Goal: Information Seeking & Learning: Find specific fact

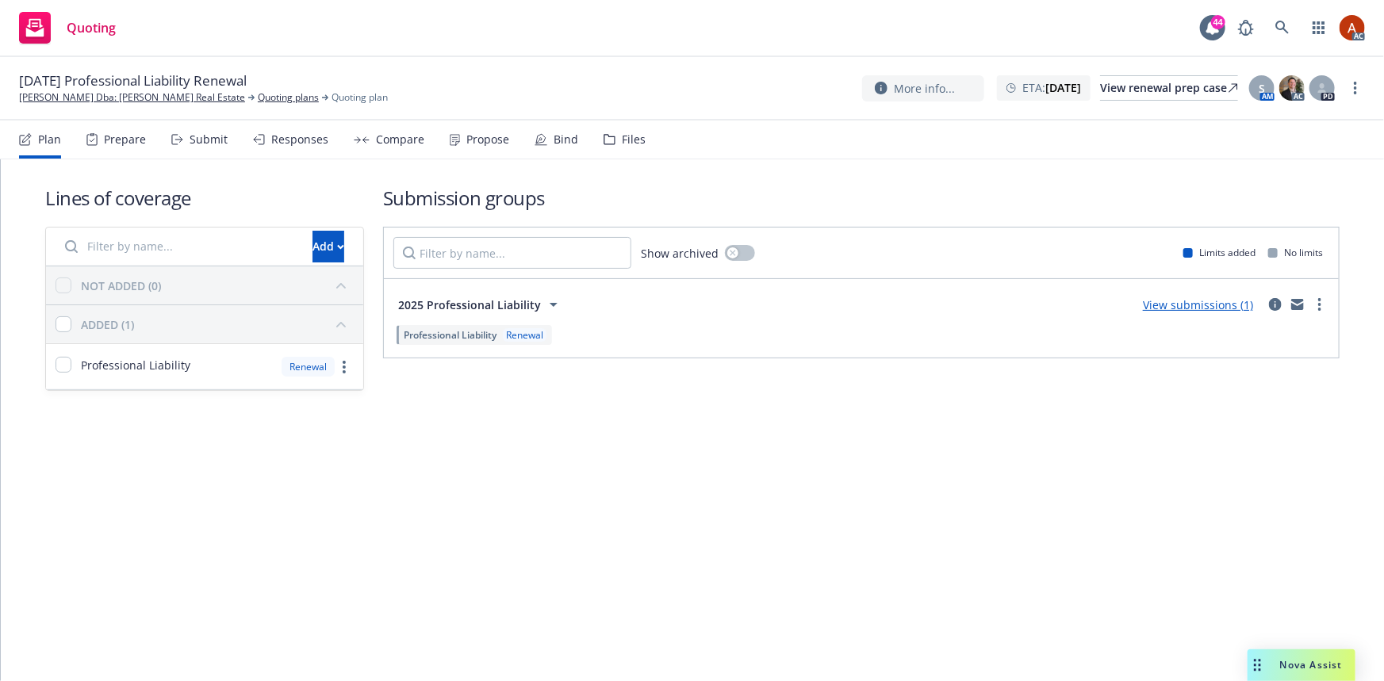
click at [101, 143] on div "Prepare" at bounding box center [115, 140] width 59 height 38
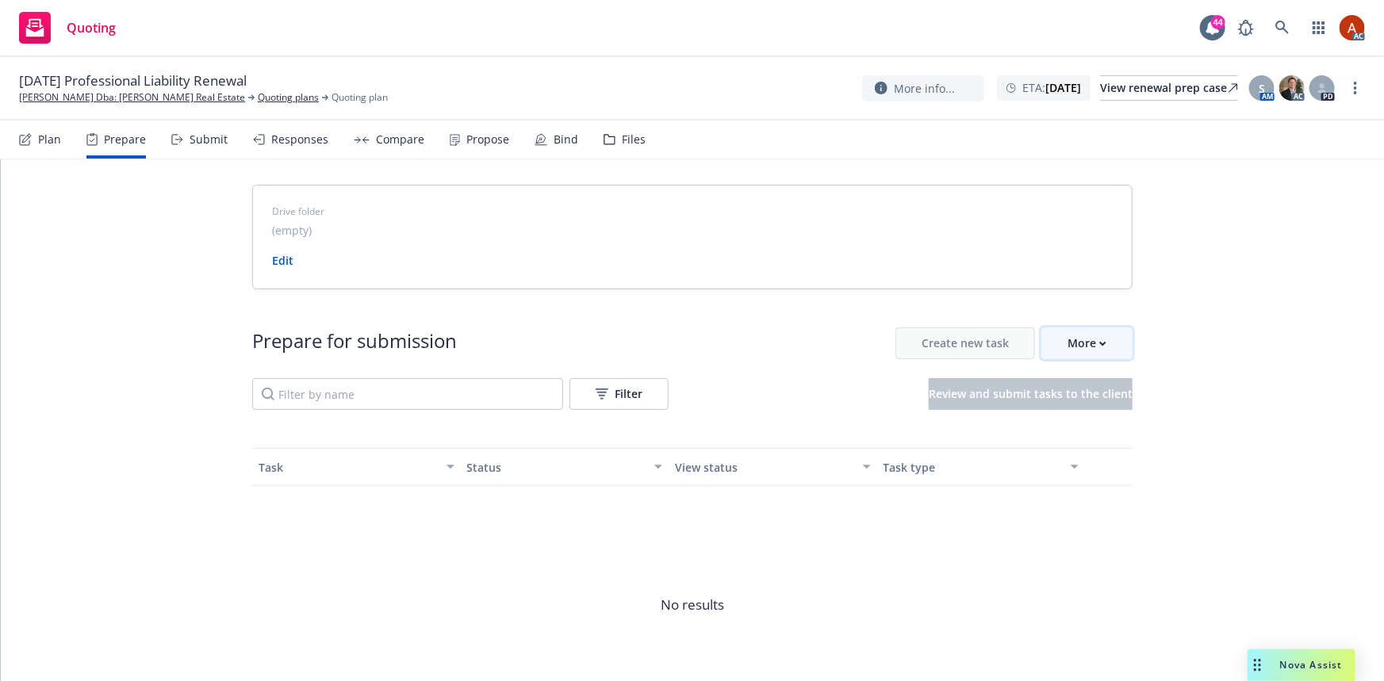
click at [1058, 338] on button "More" at bounding box center [1086, 344] width 91 height 32
click at [1084, 420] on span "Go to Indio account" at bounding box center [1107, 415] width 141 height 15
click at [258, 98] on link "Quoting plans" at bounding box center [288, 97] width 61 height 14
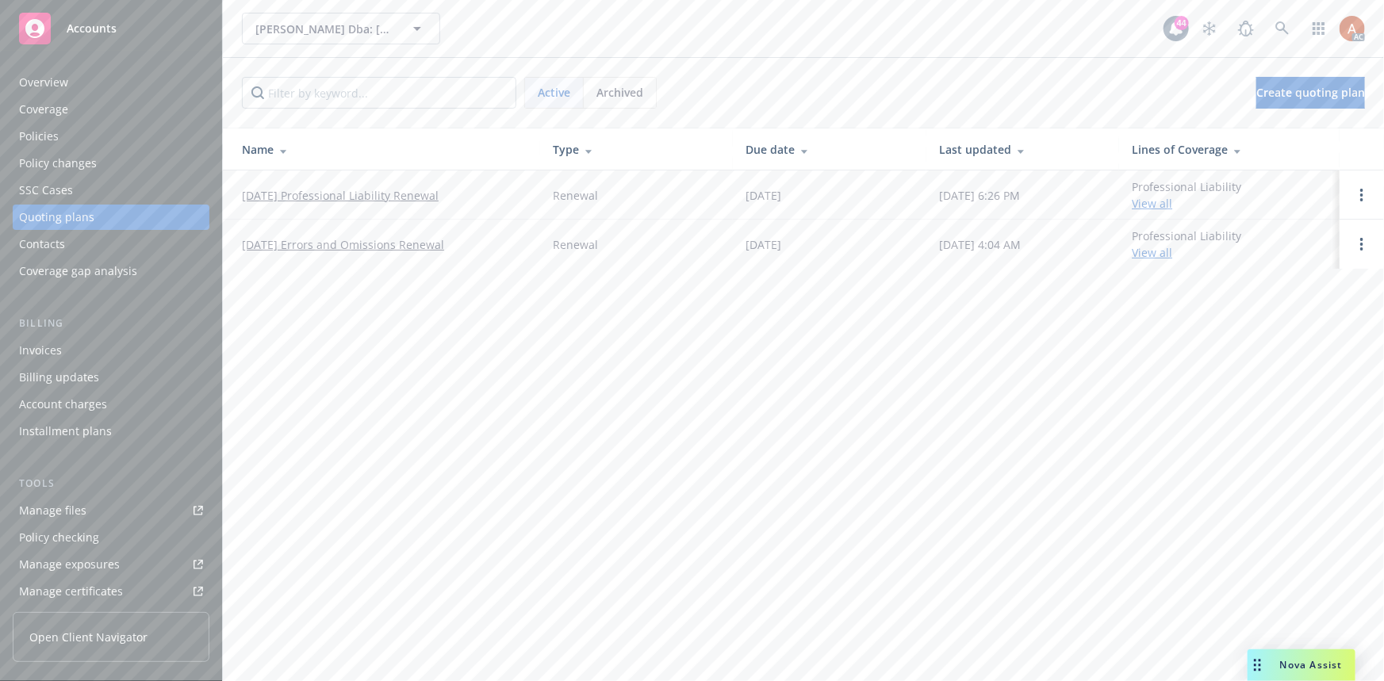
click at [32, 77] on div "Overview" at bounding box center [43, 82] width 49 height 25
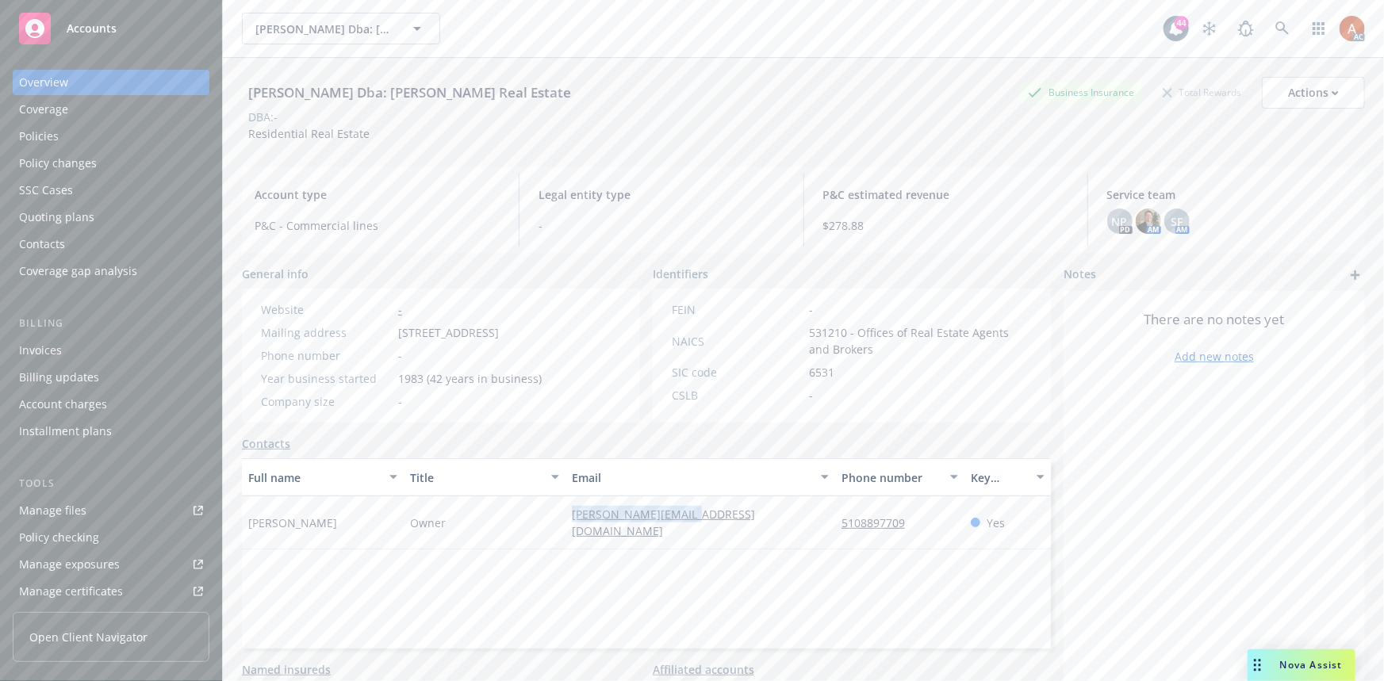
drag, startPoint x: 587, startPoint y: 536, endPoint x: 745, endPoint y: 550, distance: 159.2
click at [745, 550] on div "Craig Ragg Owner craig.ragg@gmail.com 5108897709 Yes" at bounding box center [646, 522] width 809 height 53
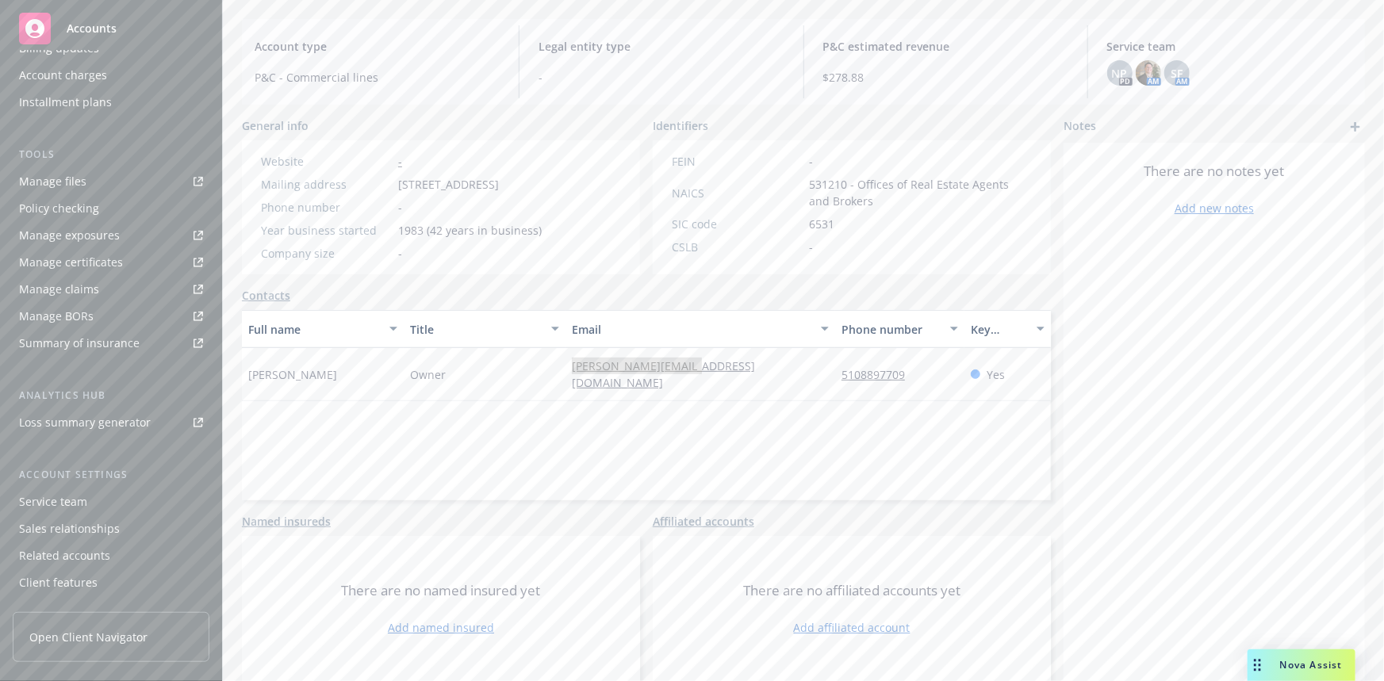
scroll to position [351, 0]
click at [36, 487] on div "Service team" at bounding box center [53, 479] width 68 height 25
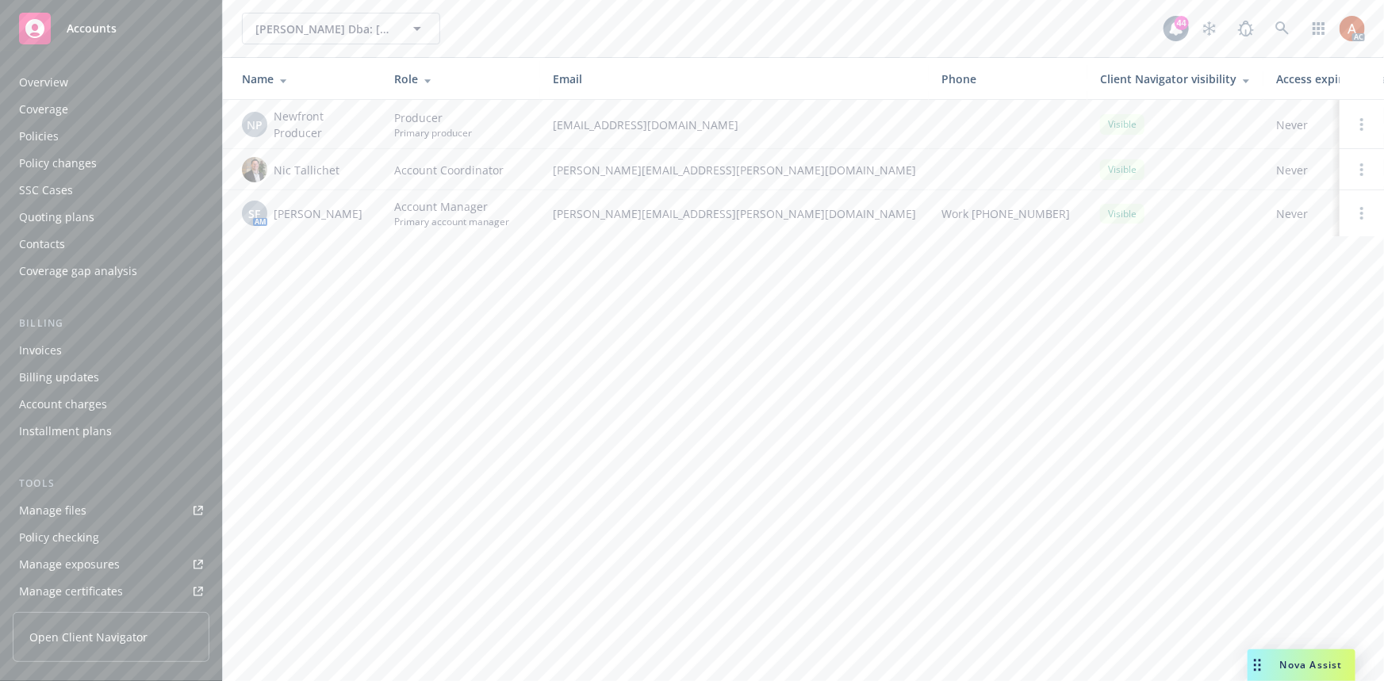
click at [75, 222] on div "Quoting plans" at bounding box center [56, 217] width 75 height 25
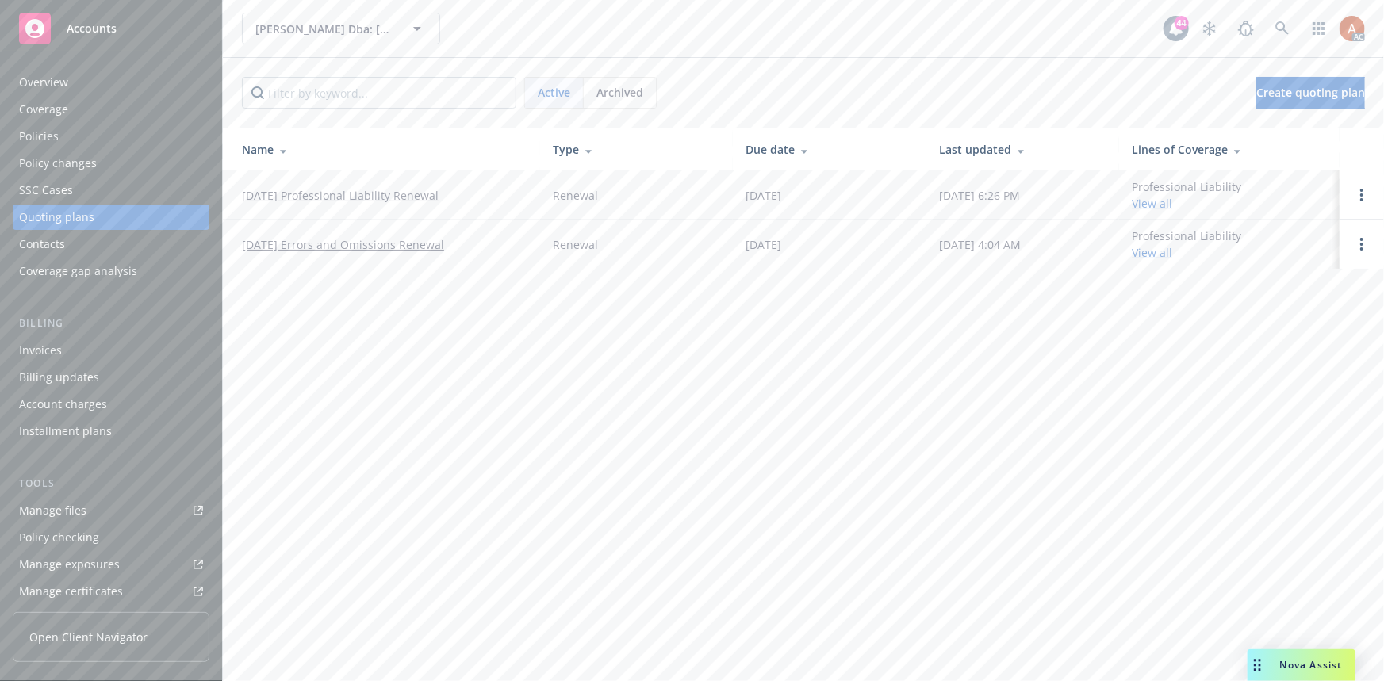
drag, startPoint x: 238, startPoint y: 192, endPoint x: 473, endPoint y: 199, distance: 234.8
click at [473, 199] on td "12/15/25 Professional Liability Renewal" at bounding box center [381, 195] width 317 height 49
click at [29, 132] on div "Policies" at bounding box center [39, 136] width 40 height 25
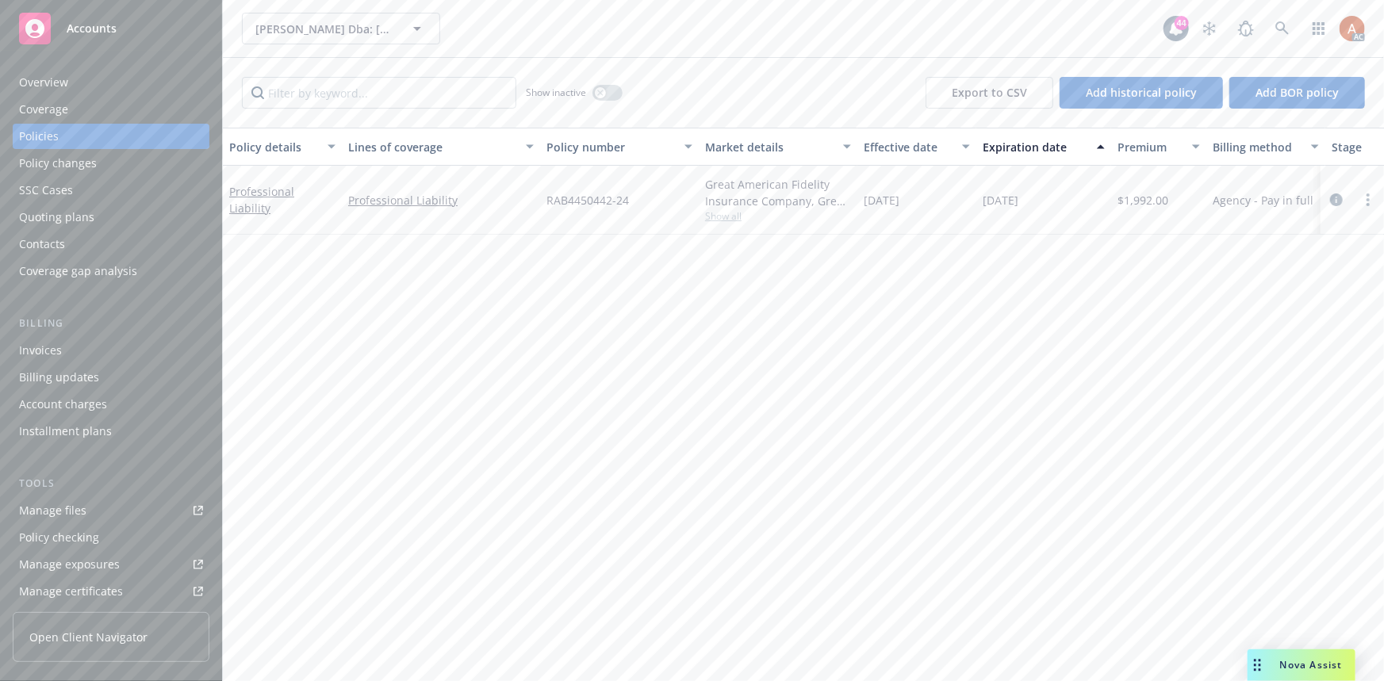
click at [70, 215] on div "Quoting plans" at bounding box center [56, 217] width 75 height 25
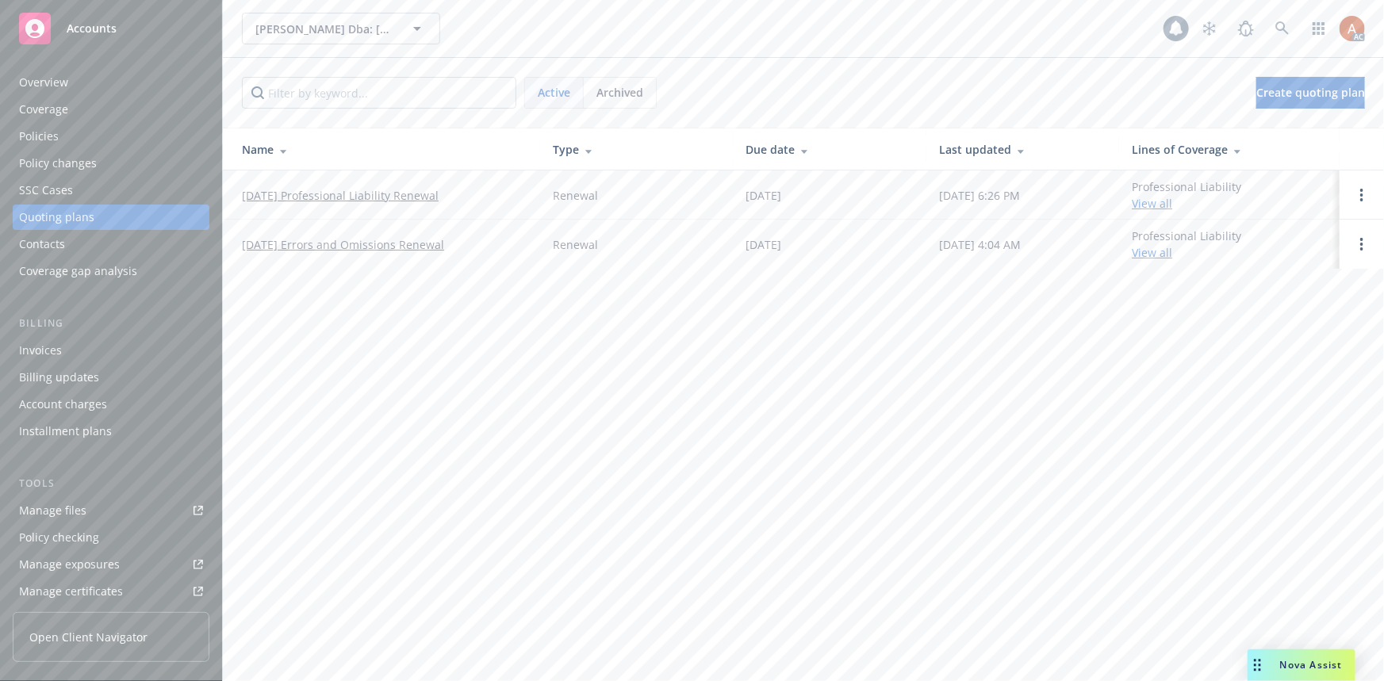
click at [312, 201] on link "12/15/25 Professional Liability Renewal" at bounding box center [340, 195] width 197 height 17
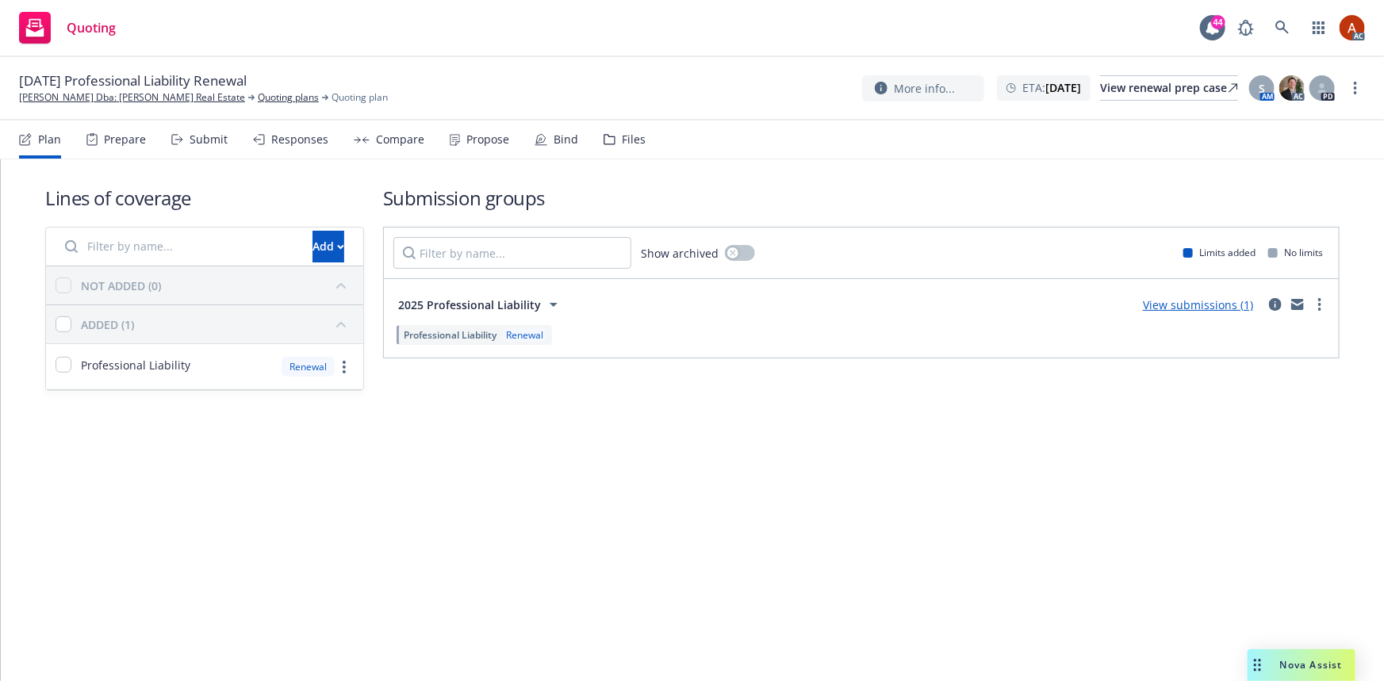
click at [122, 143] on div "Prepare" at bounding box center [125, 139] width 42 height 13
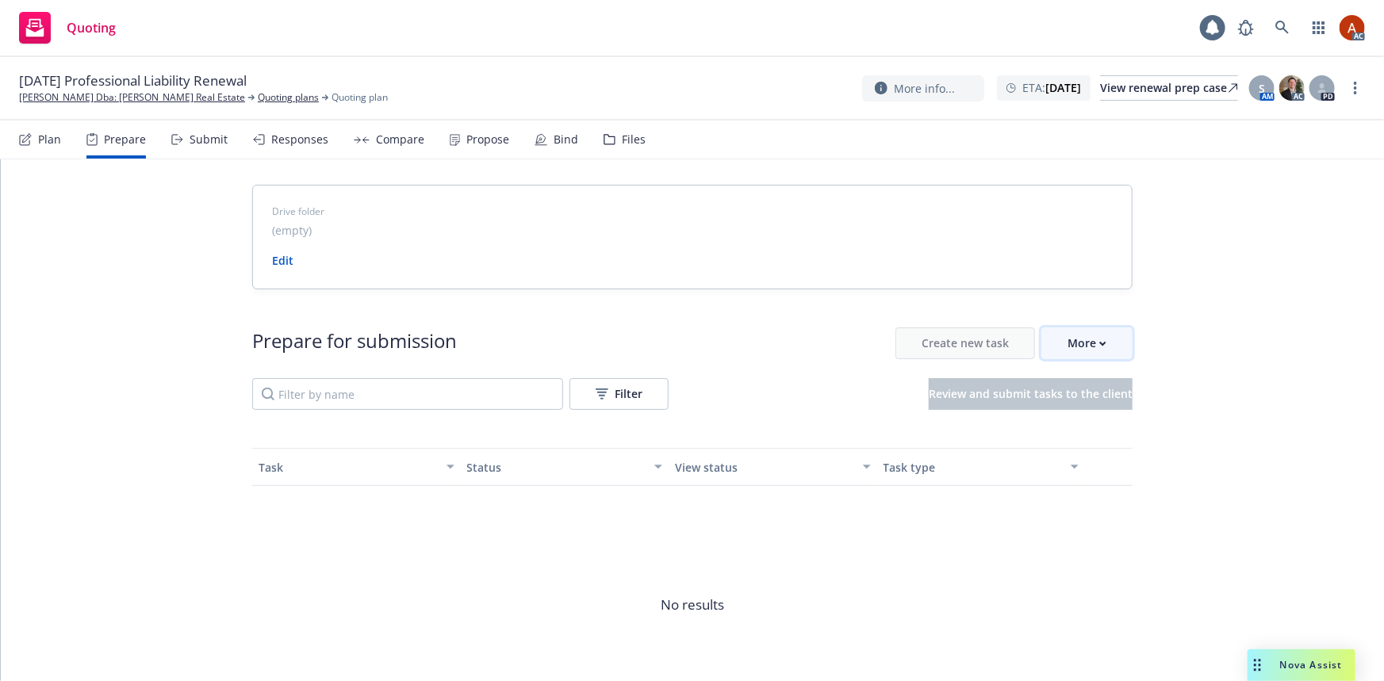
click at [1072, 341] on div "More" at bounding box center [1086, 343] width 39 height 30
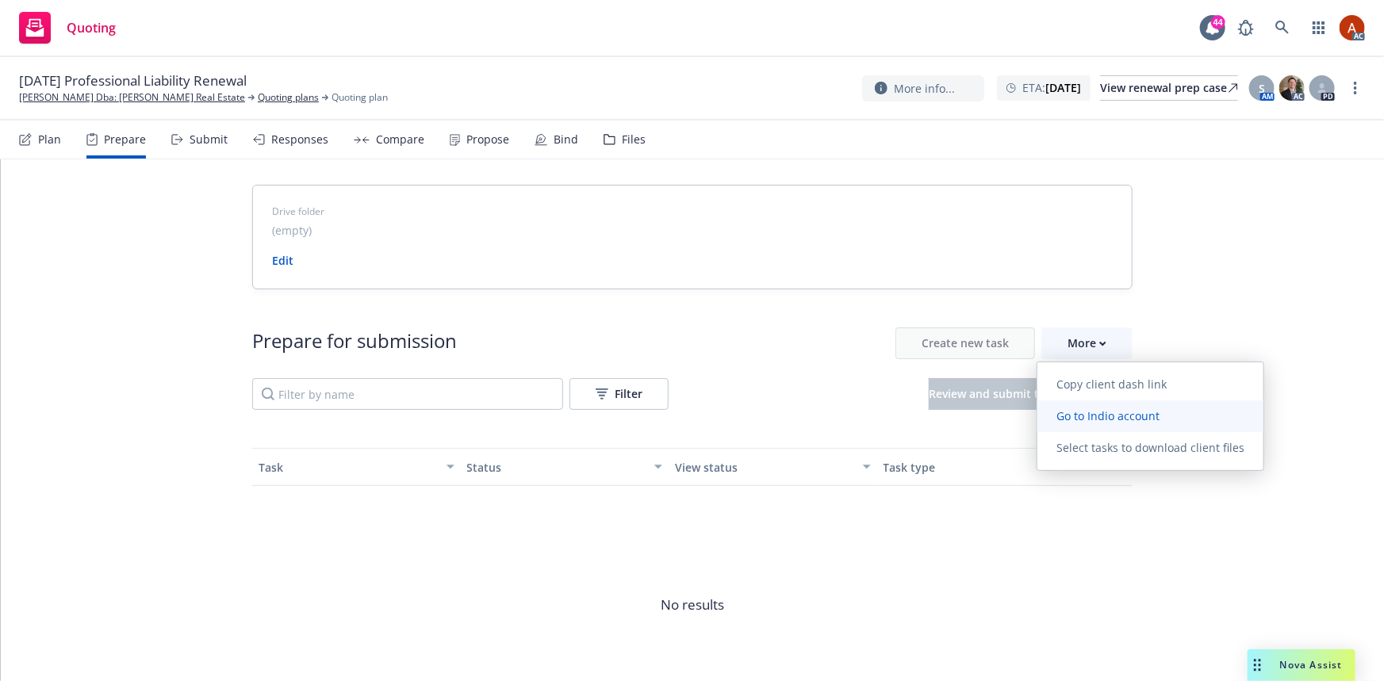
click at [1079, 412] on span "Go to Indio account" at bounding box center [1107, 415] width 141 height 15
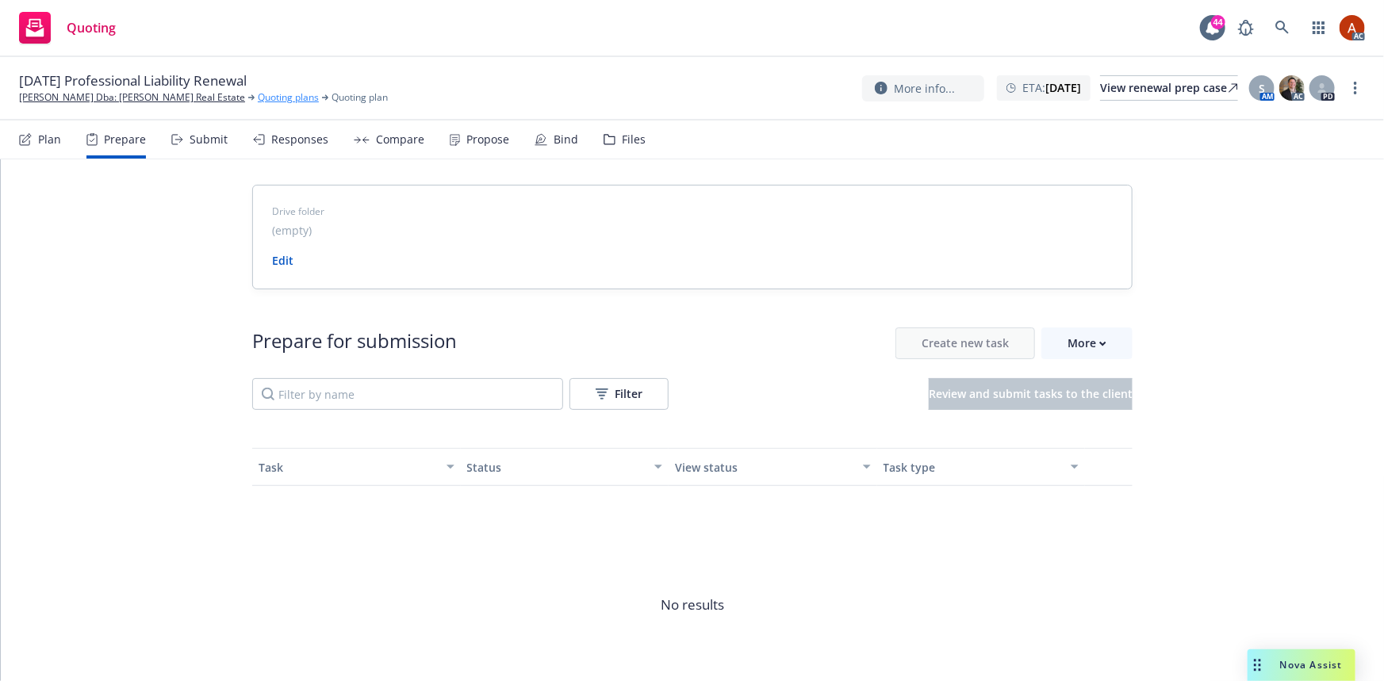
click at [258, 96] on link "Quoting plans" at bounding box center [288, 97] width 61 height 14
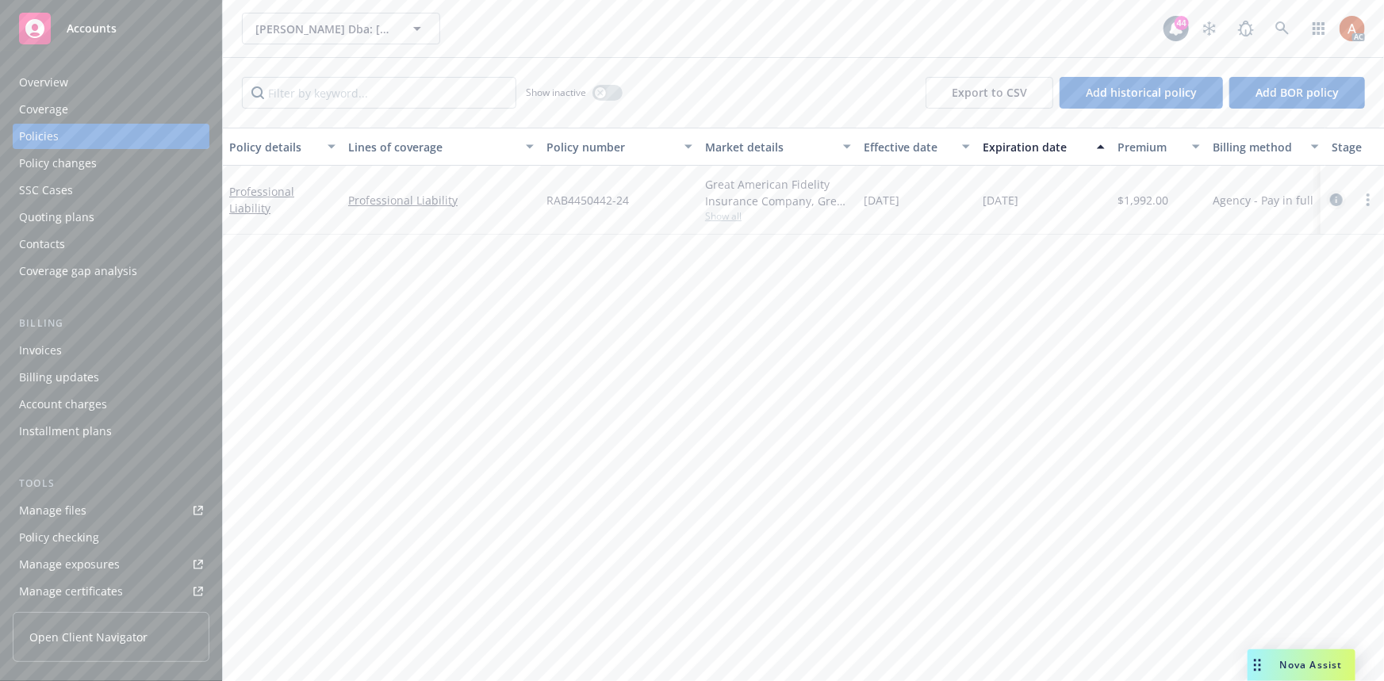
click at [1336, 197] on icon "circleInformation" at bounding box center [1336, 199] width 13 height 13
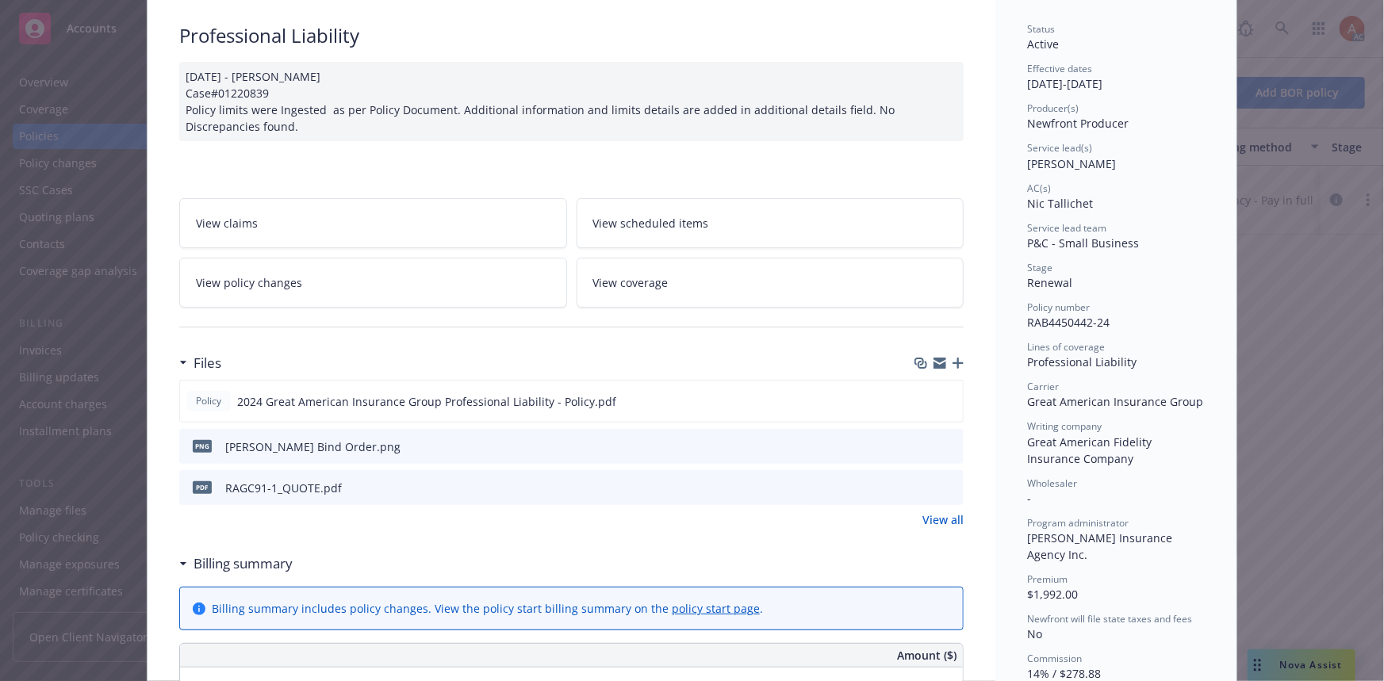
scroll to position [216, 0]
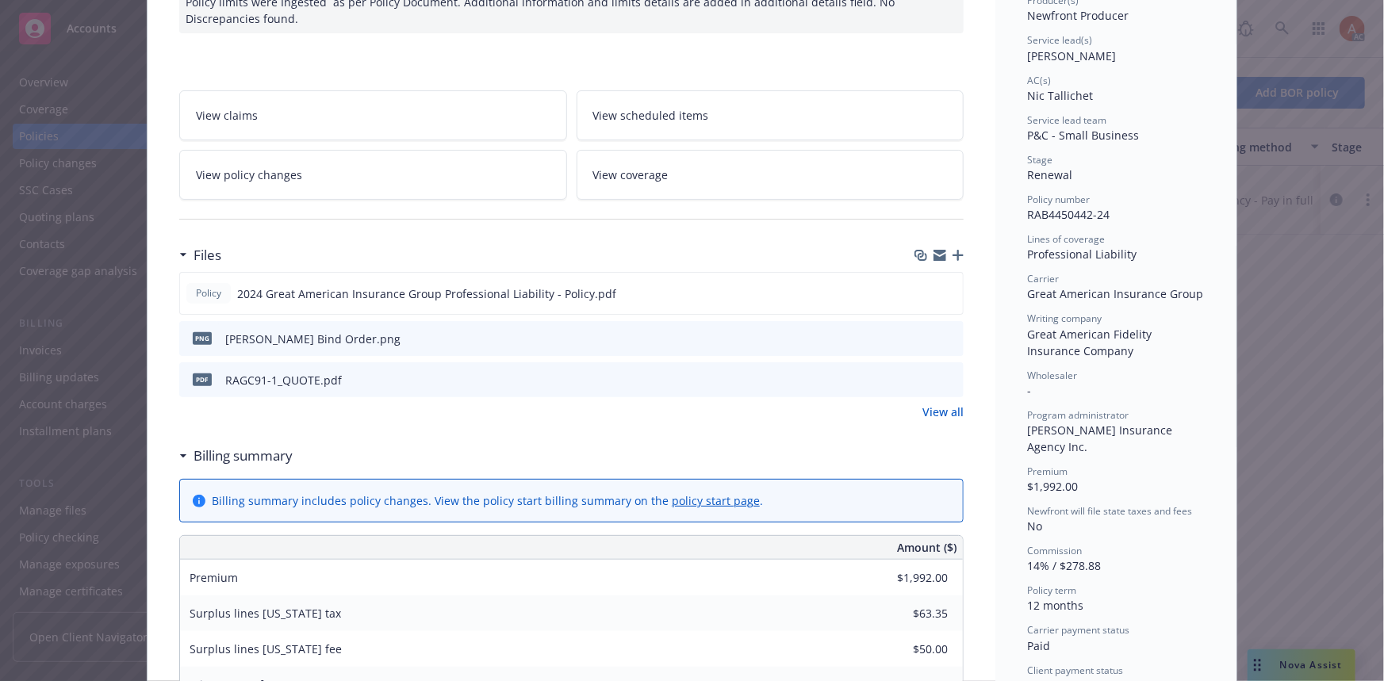
click at [952, 410] on link "View all" at bounding box center [942, 412] width 41 height 17
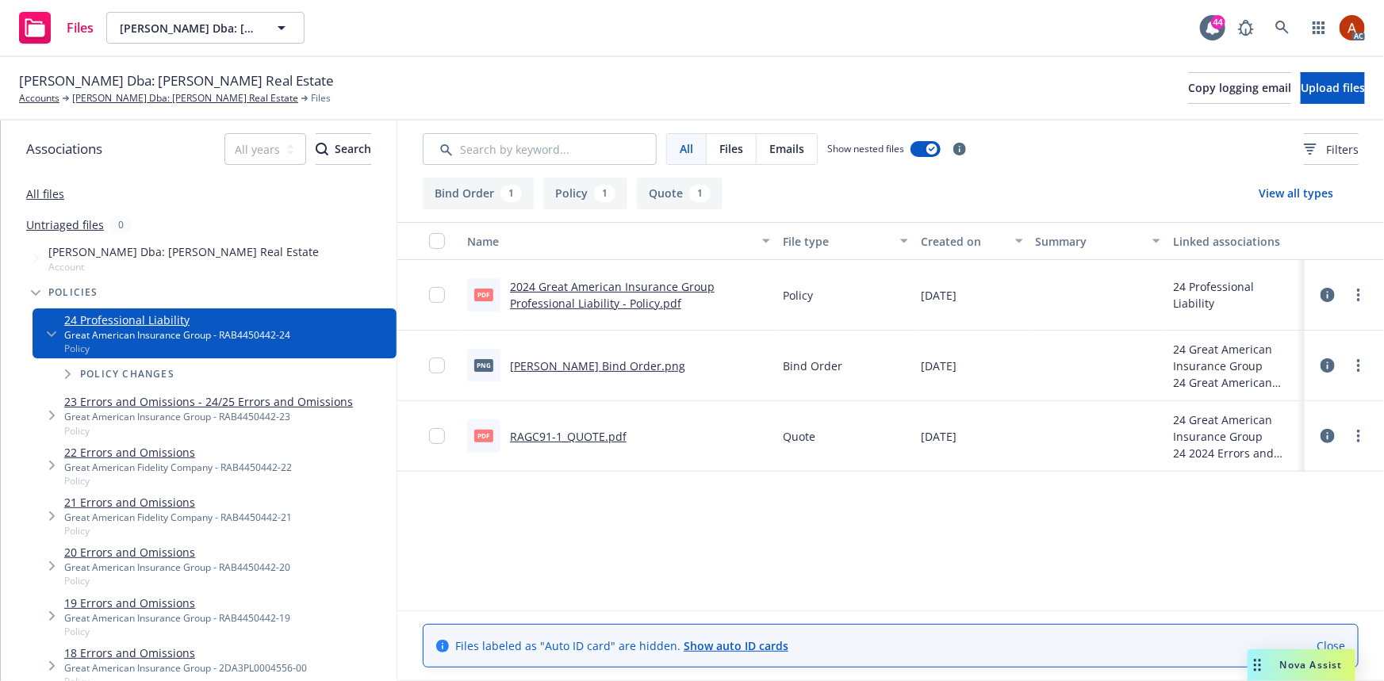
click at [578, 197] on button "Policy 1" at bounding box center [585, 194] width 84 height 32
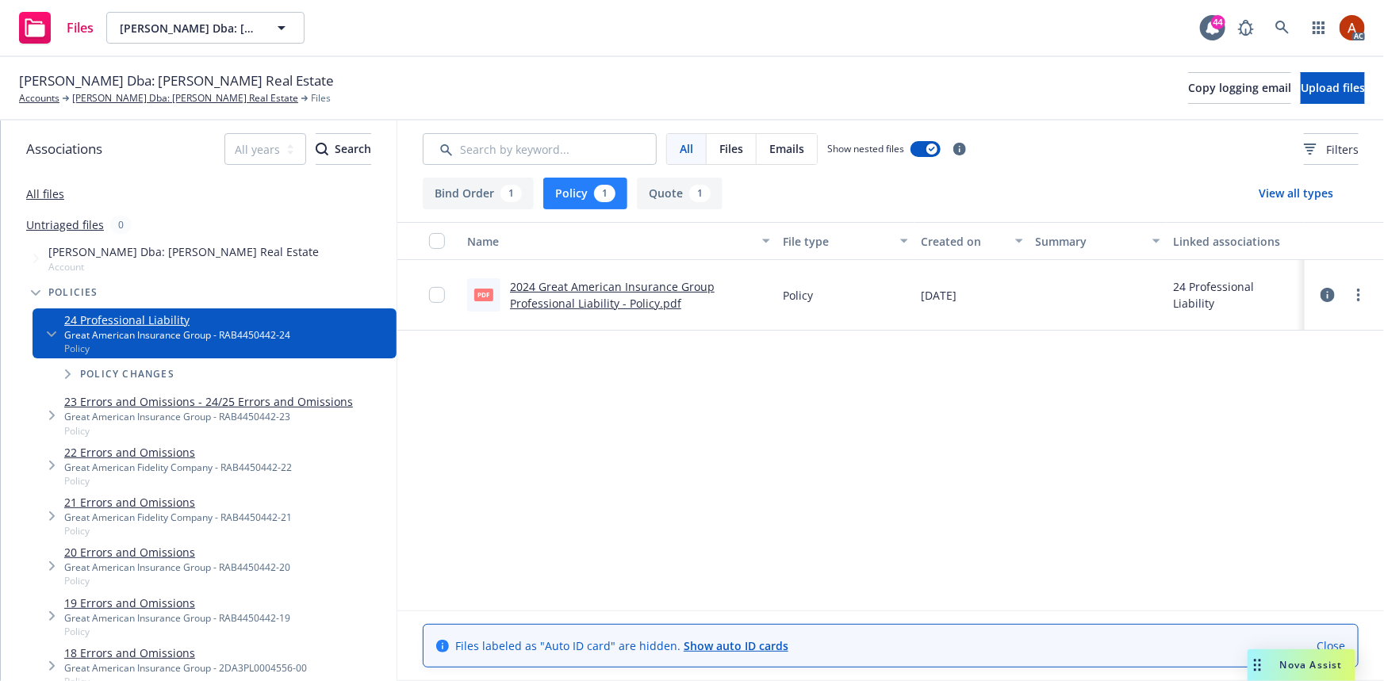
click at [547, 290] on link "2024 Great American Insurance Group Professional Liability - Policy.pdf" at bounding box center [612, 295] width 205 height 32
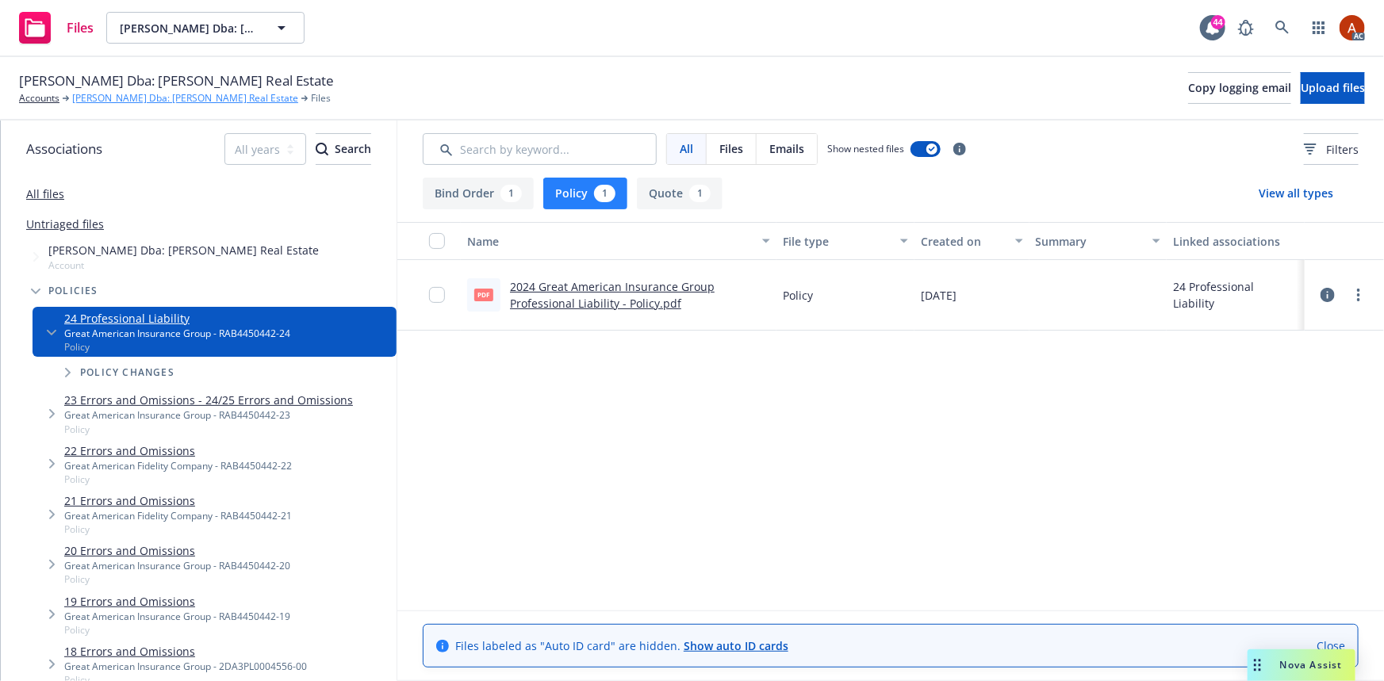
click at [136, 102] on link "[PERSON_NAME] Dba: [PERSON_NAME] Real Estate" at bounding box center [185, 98] width 226 height 14
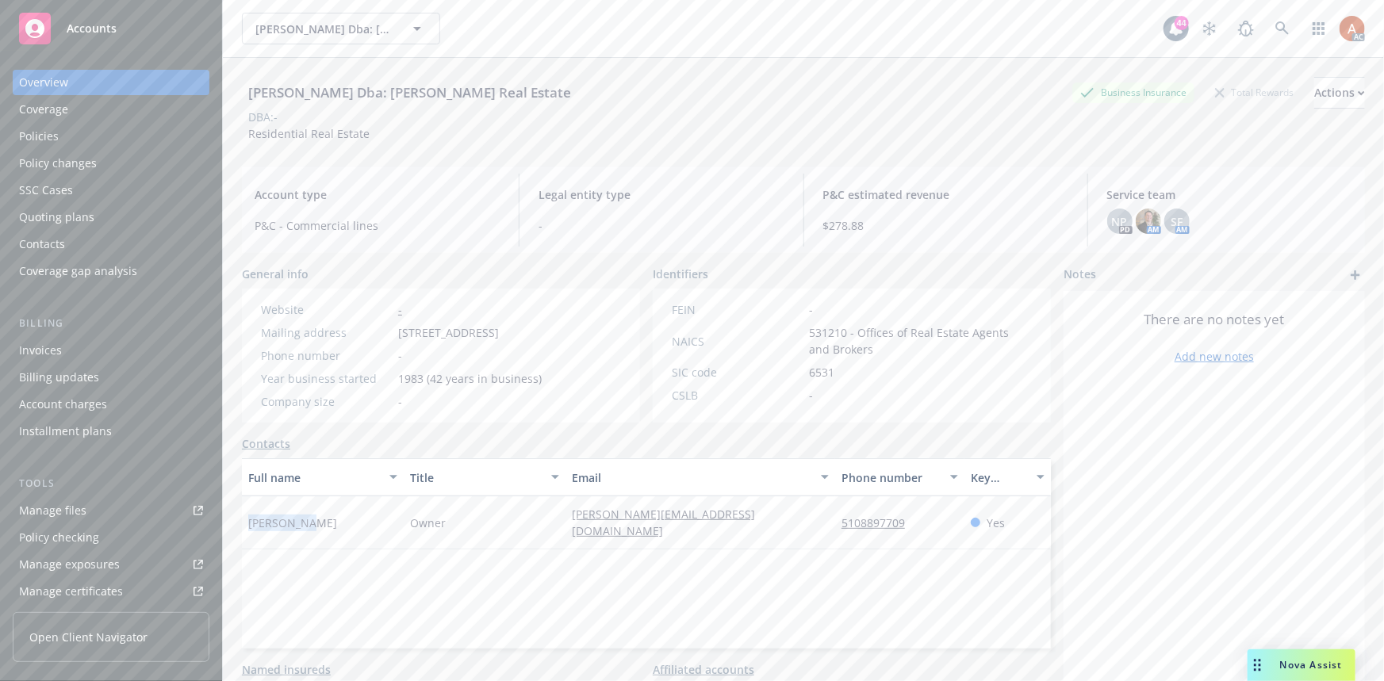
click at [420, 531] on span "Owner" at bounding box center [428, 523] width 36 height 17
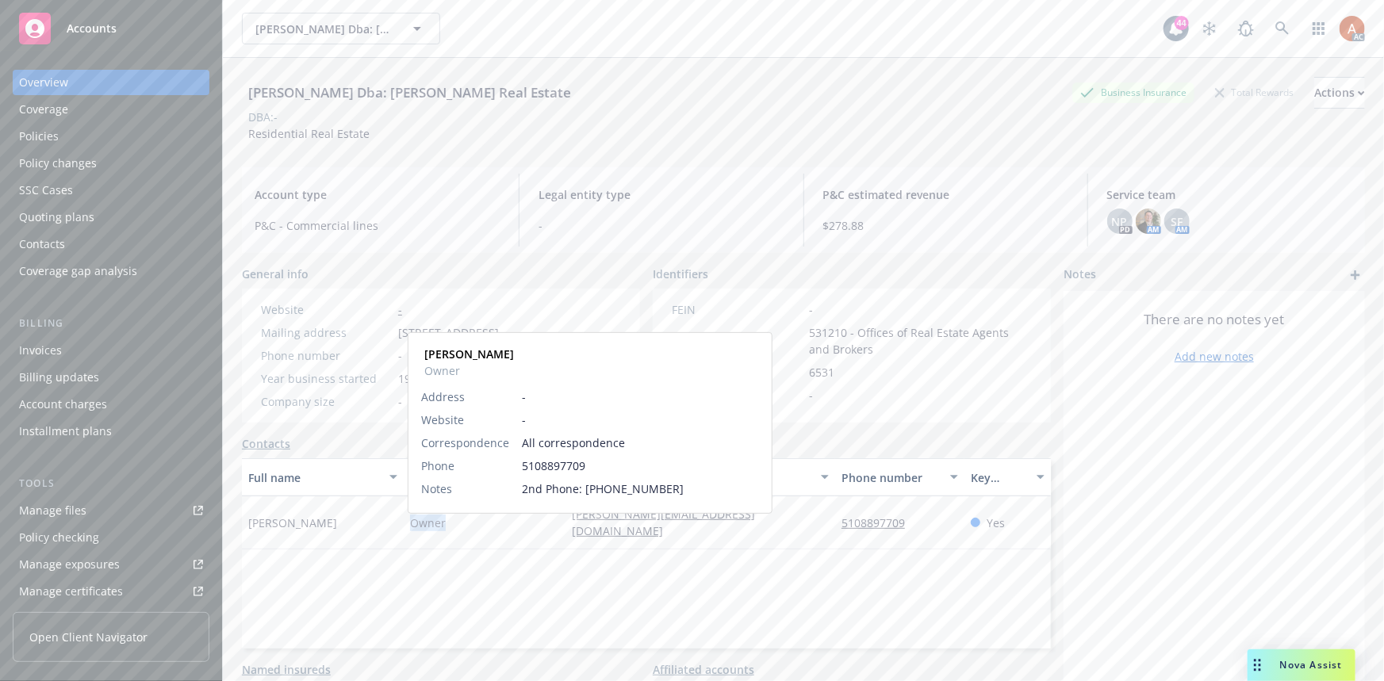
copy span "Owner"
